Goal: Transaction & Acquisition: Purchase product/service

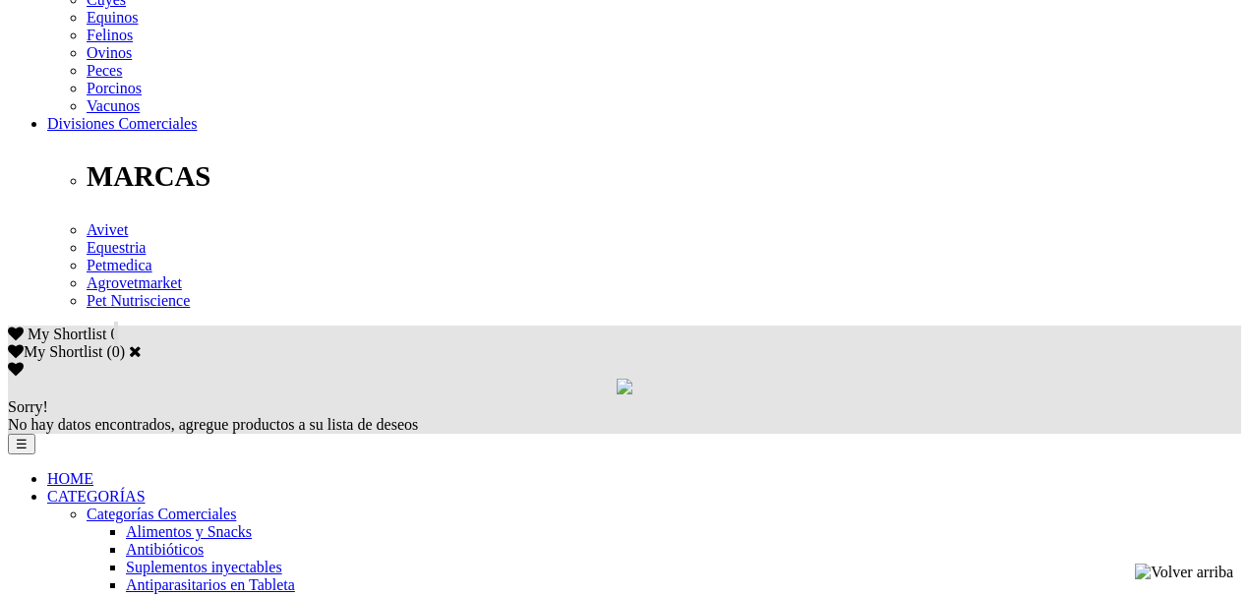
scroll to position [930, 0]
